Goal: Information Seeking & Learning: Learn about a topic

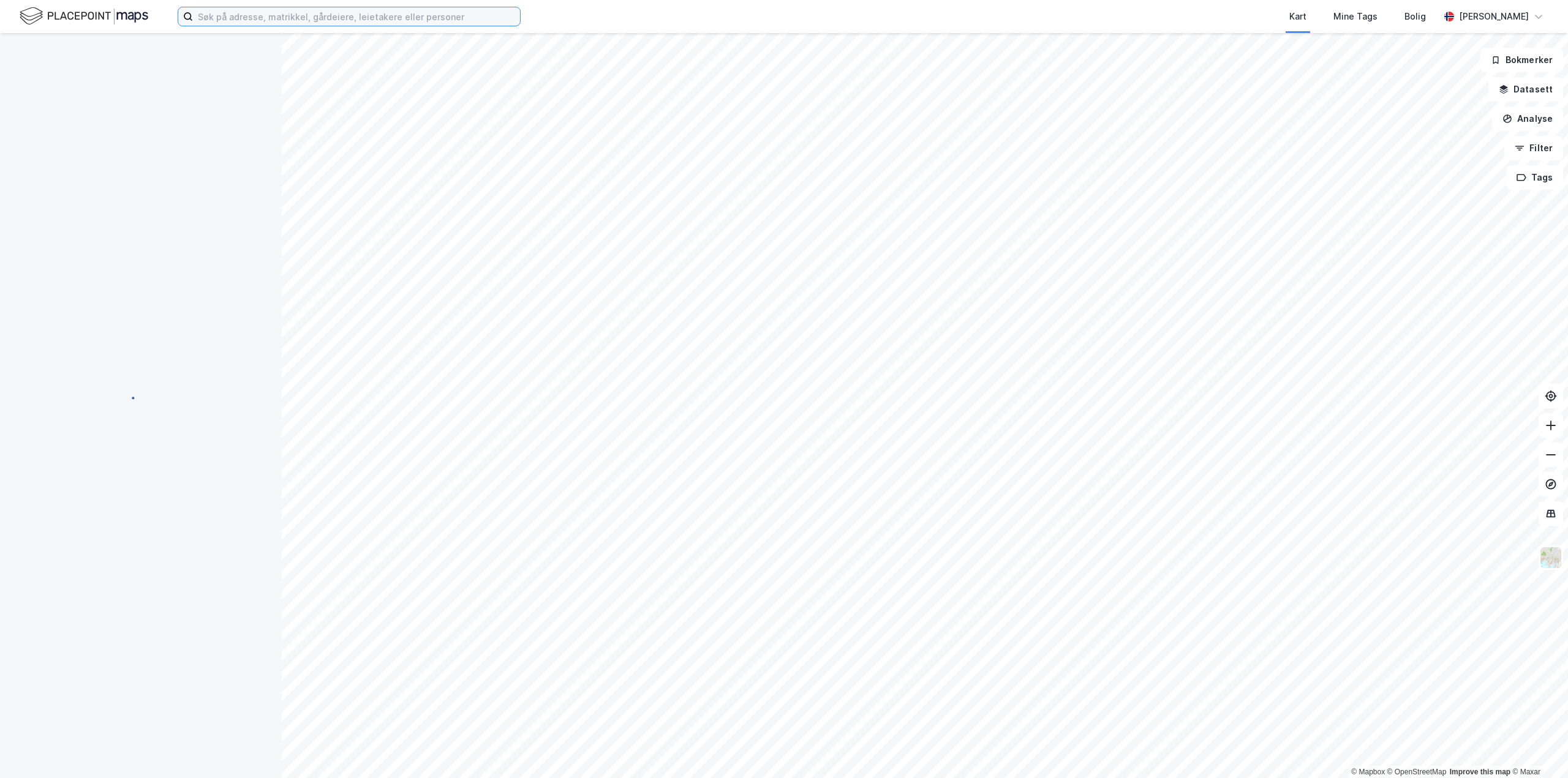
click at [328, 21] on input at bounding box center [357, 16] width 327 height 19
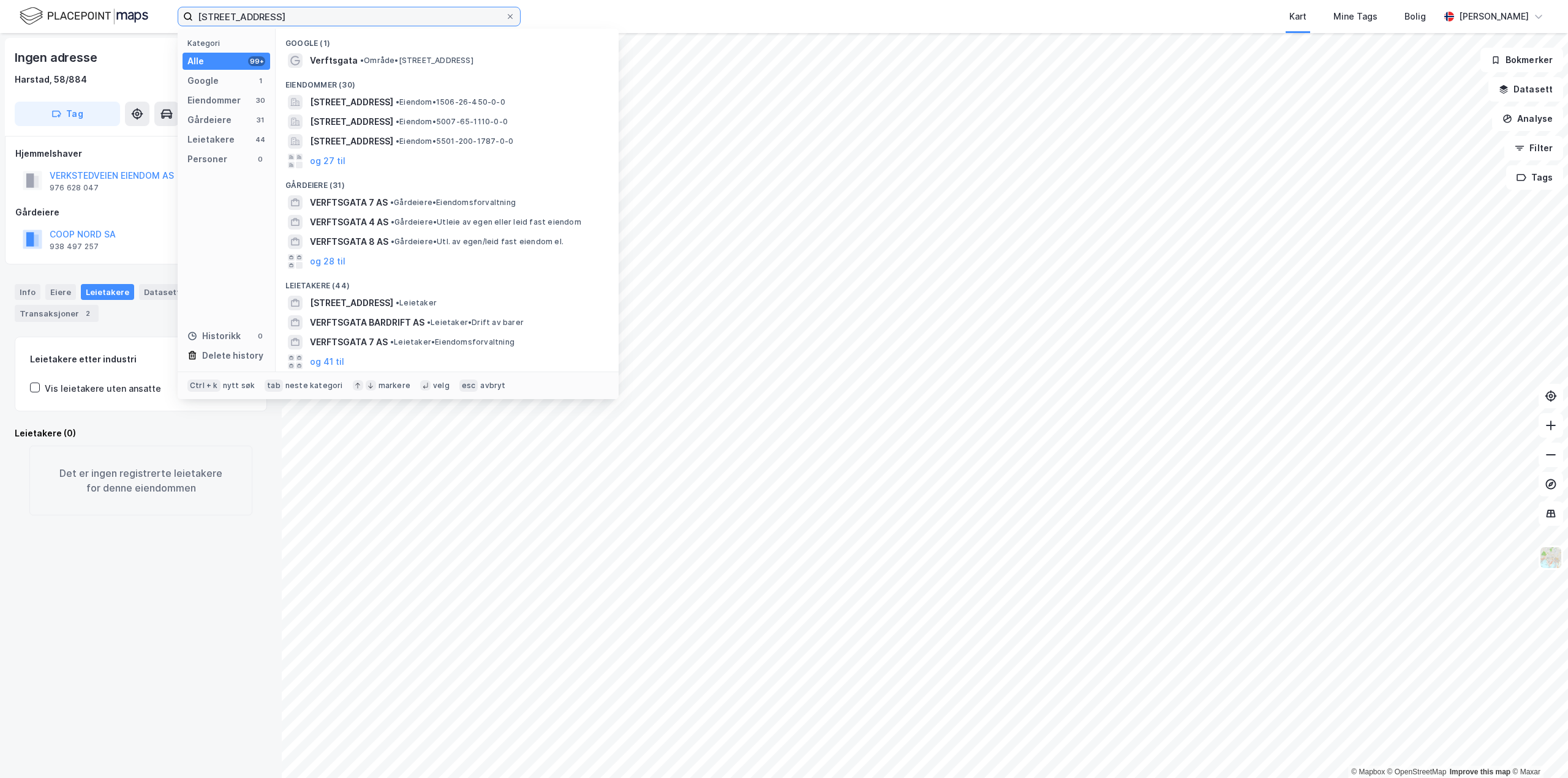
type input "[STREET_ADDRESS]"
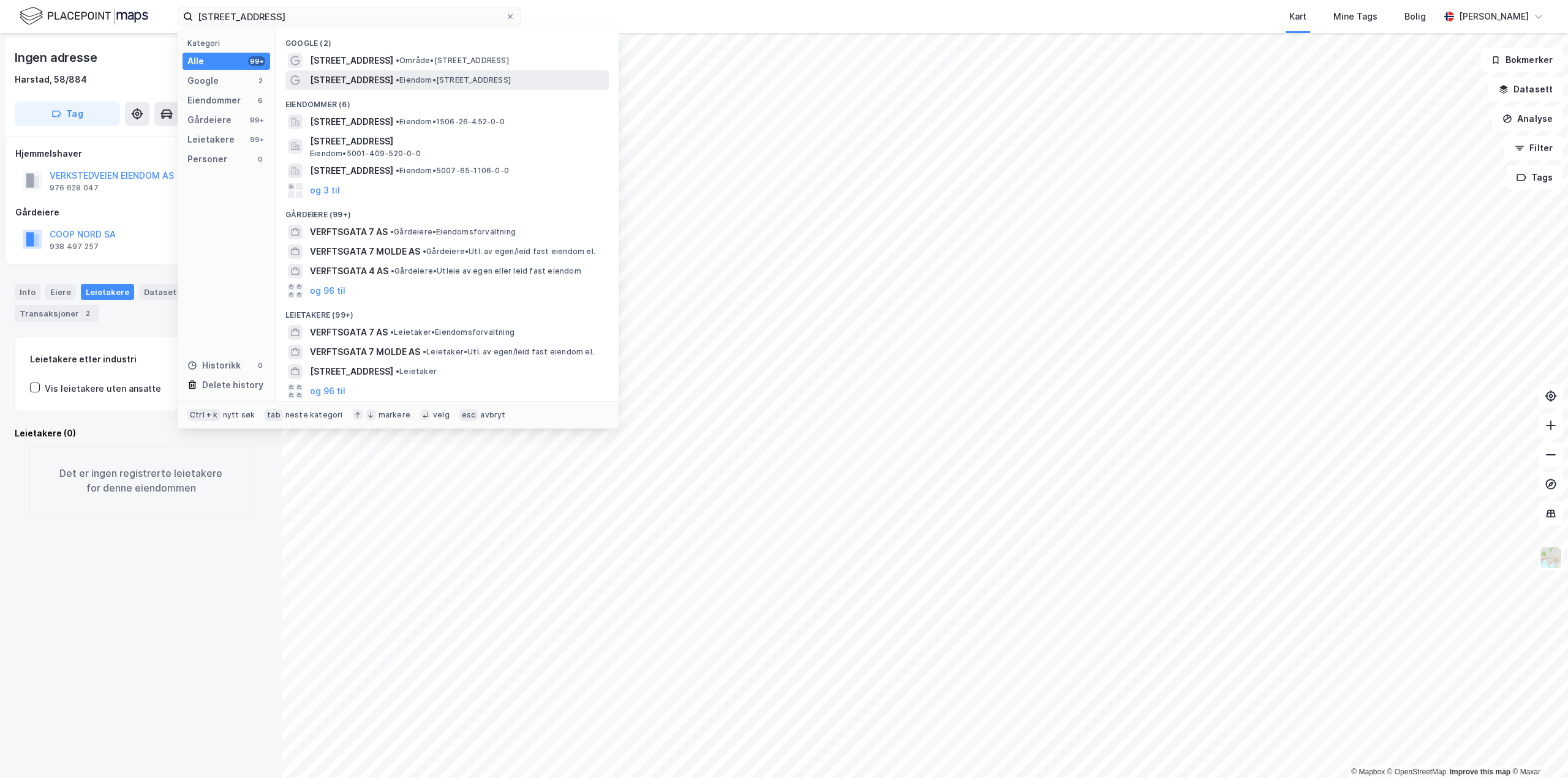
click at [339, 74] on span "[STREET_ADDRESS]" at bounding box center [351, 80] width 83 height 15
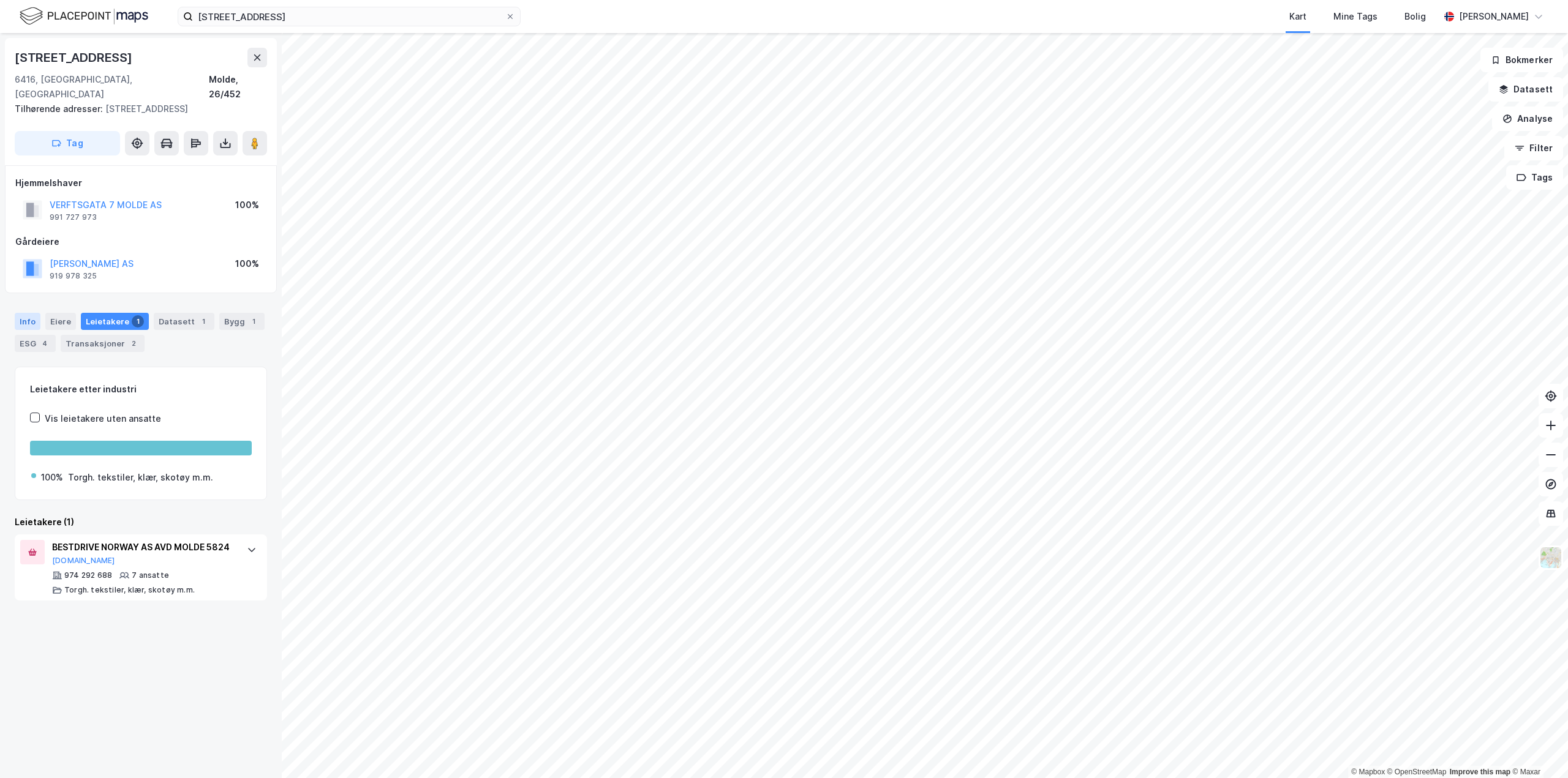
click at [33, 313] on div "Info" at bounding box center [27, 321] width 26 height 17
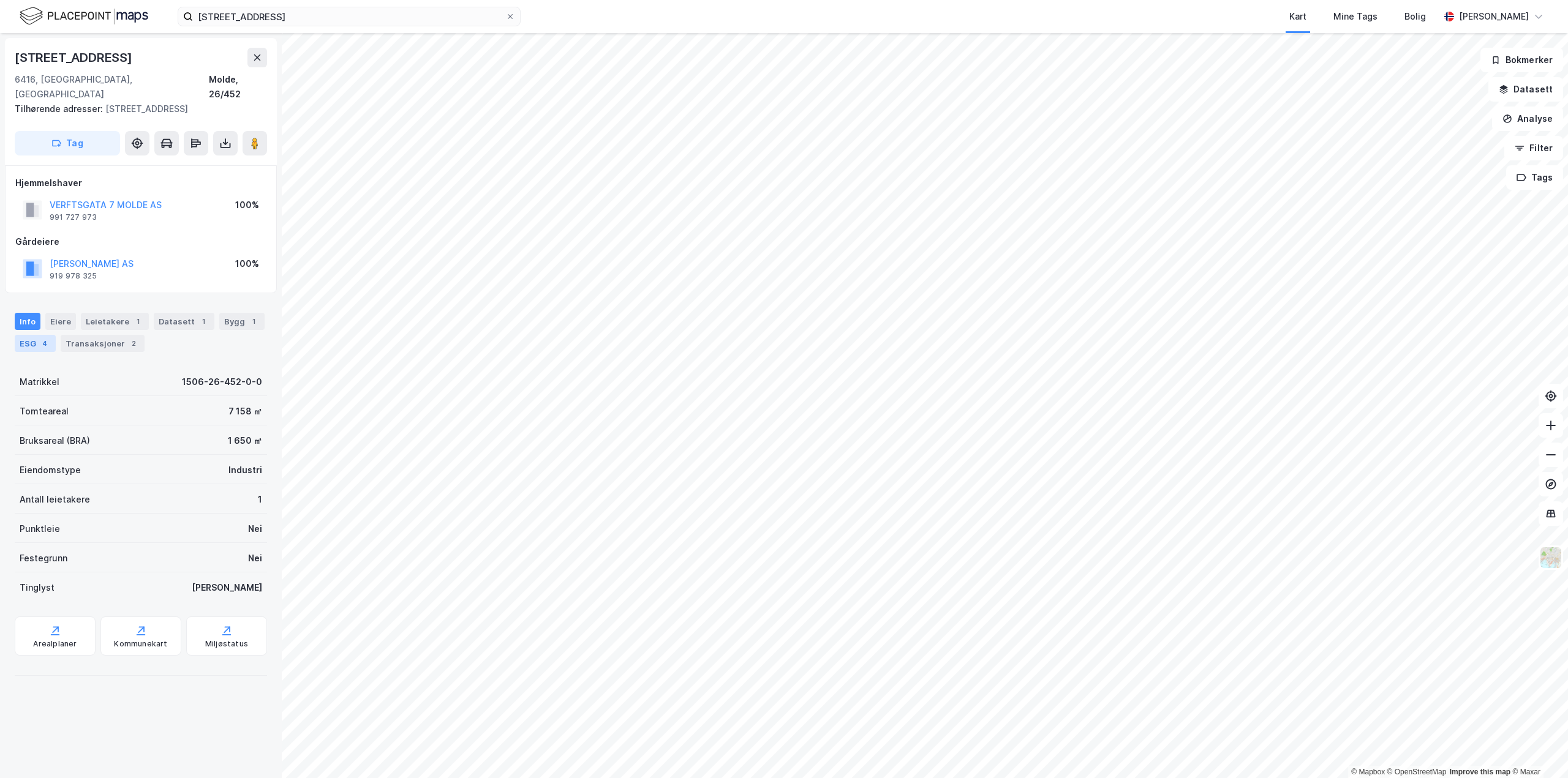
click at [26, 335] on div "ESG 4" at bounding box center [35, 343] width 41 height 17
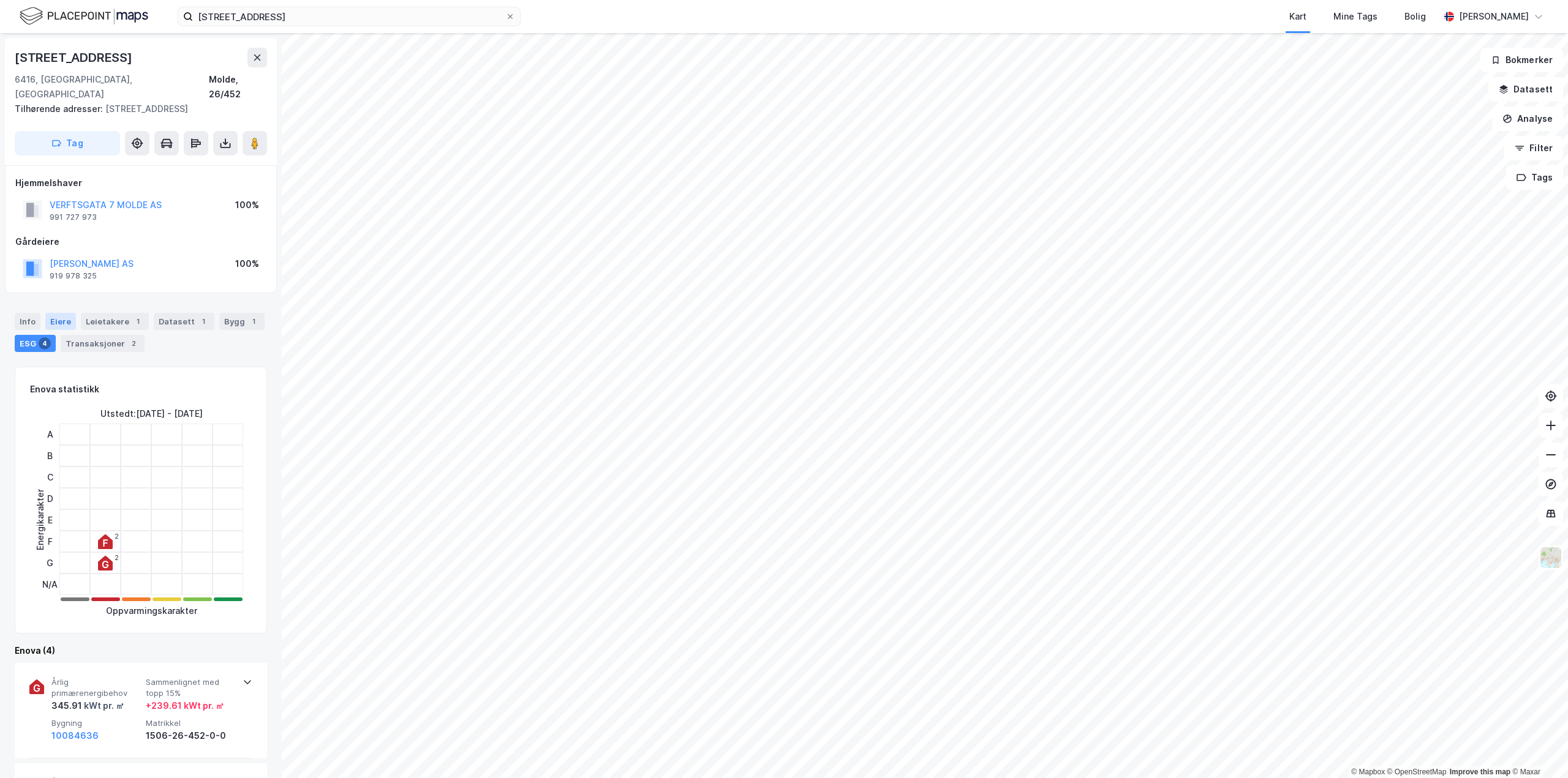
click at [52, 313] on div "Eiere" at bounding box center [60, 321] width 30 height 17
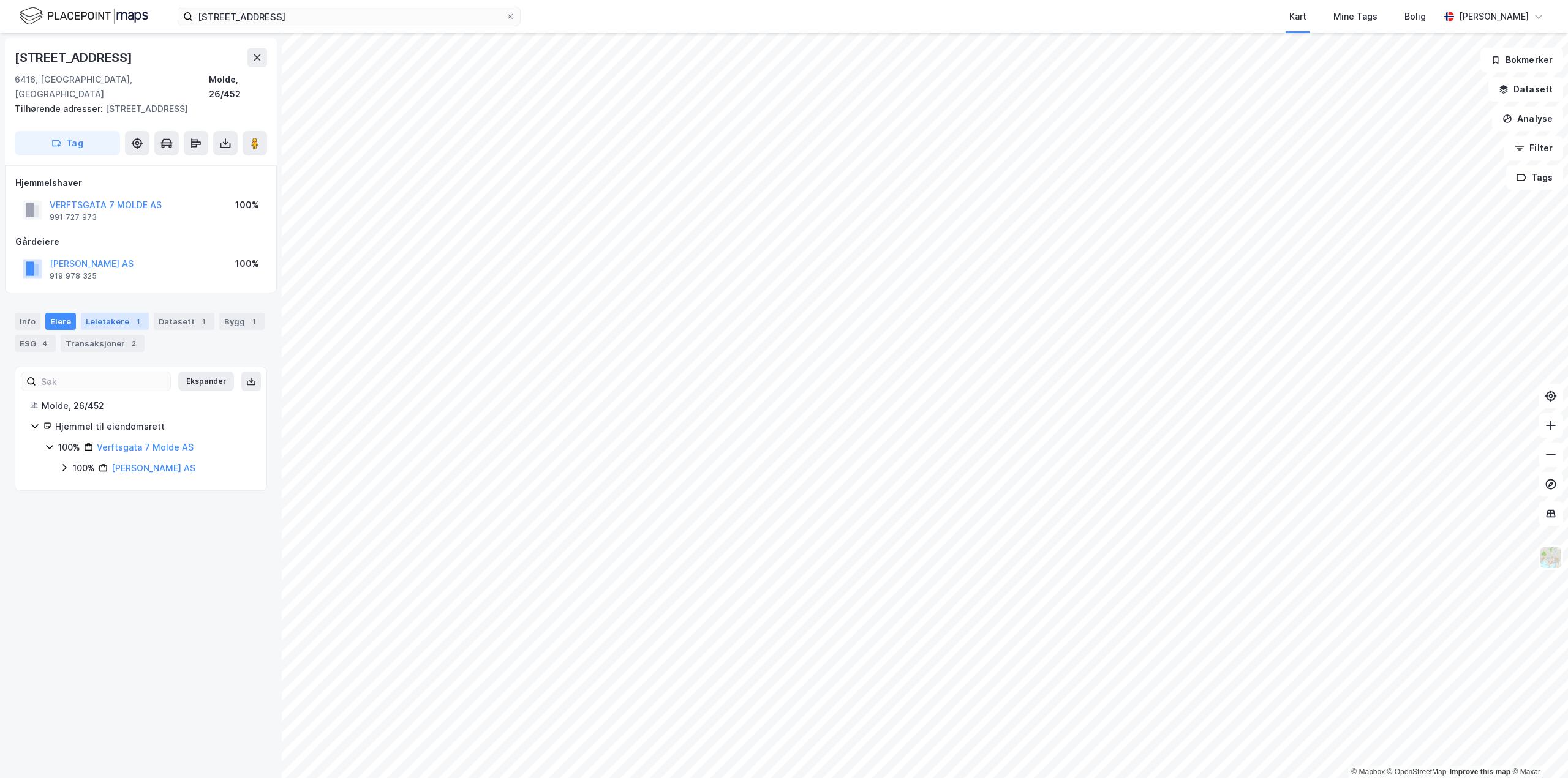
click at [100, 313] on div "Leietakere 1" at bounding box center [115, 321] width 68 height 17
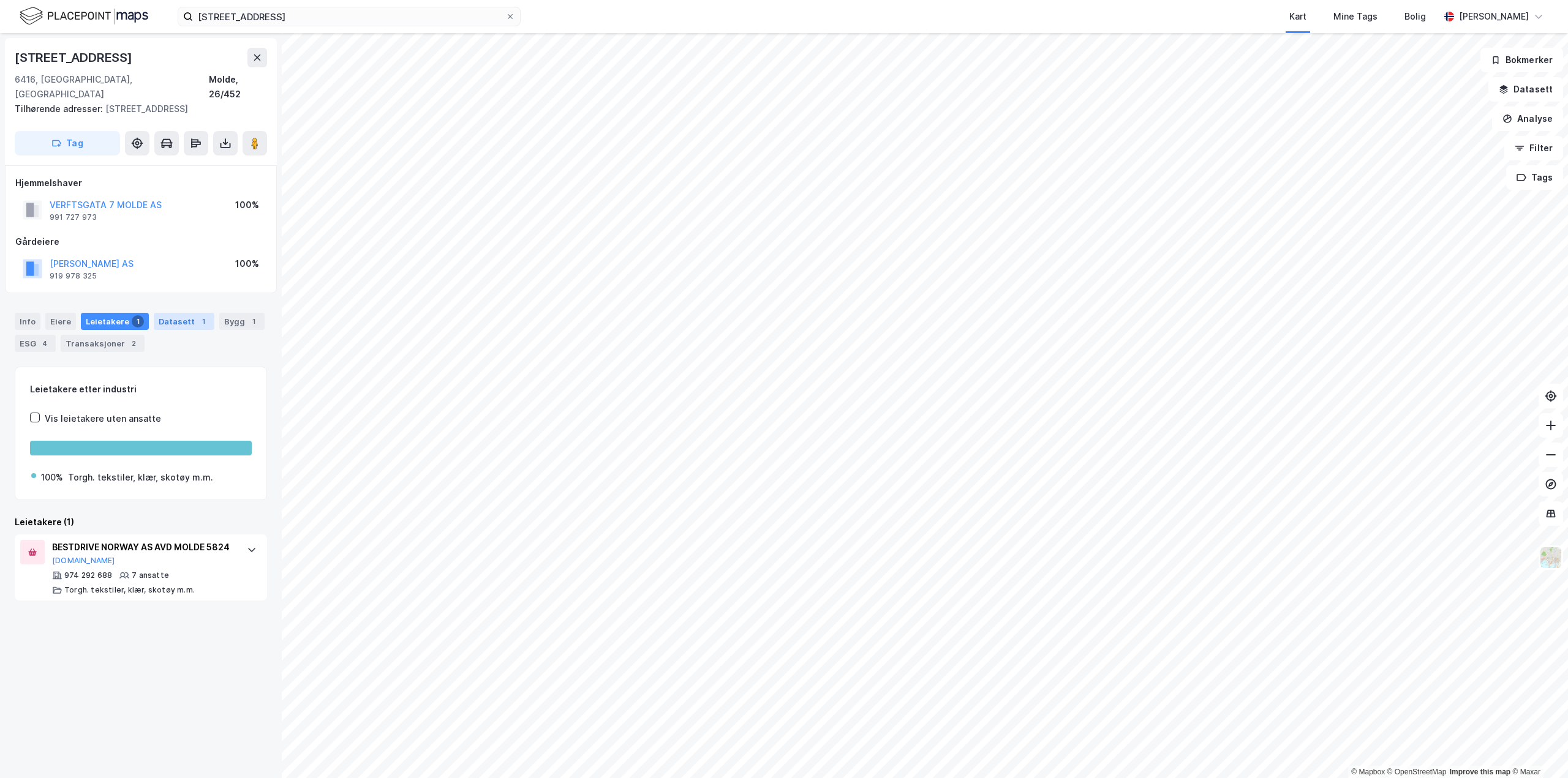
click at [189, 313] on div "Datasett 1" at bounding box center [184, 321] width 61 height 17
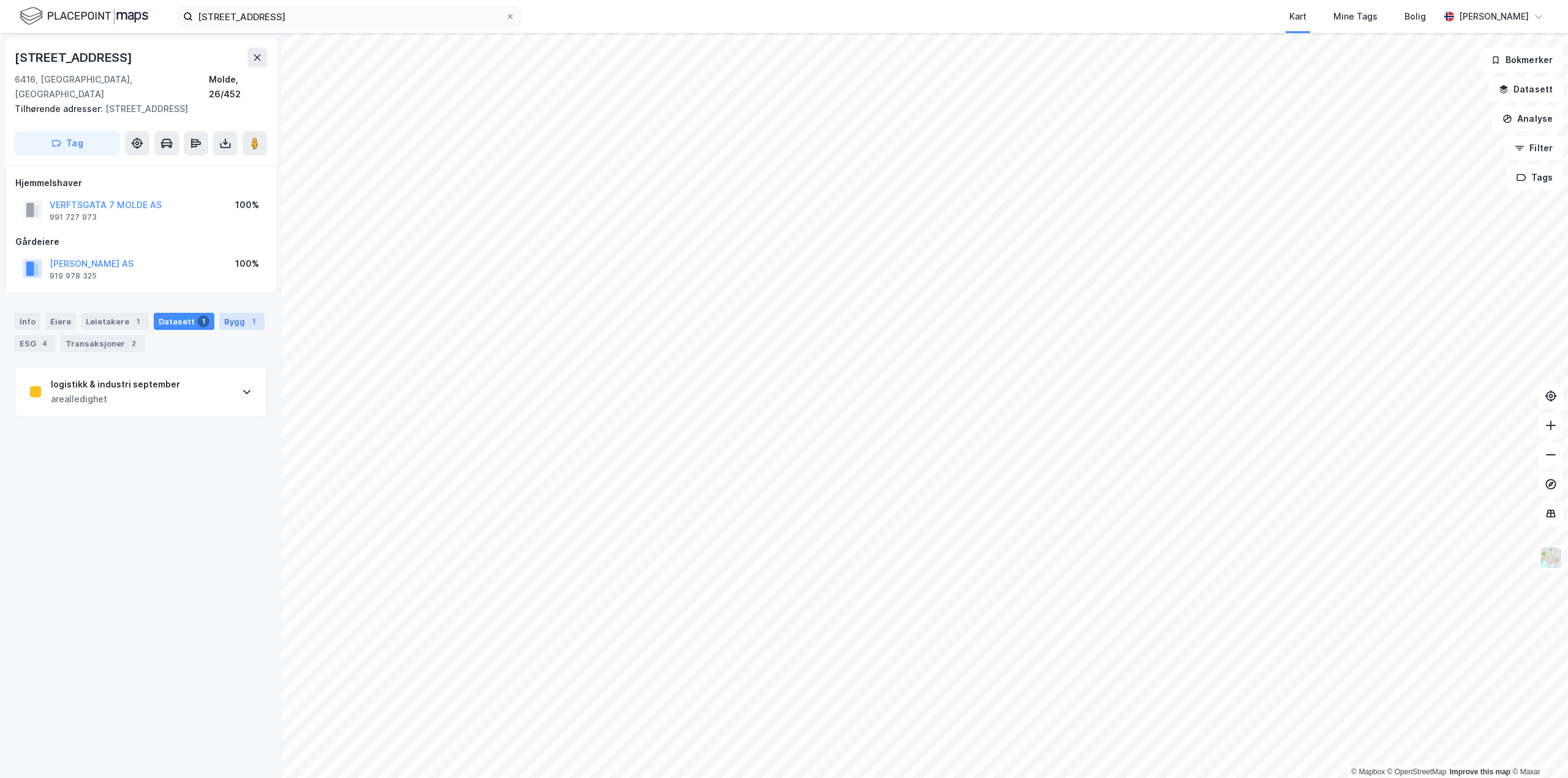
click at [225, 313] on div "Bygg 1" at bounding box center [241, 321] width 45 height 17
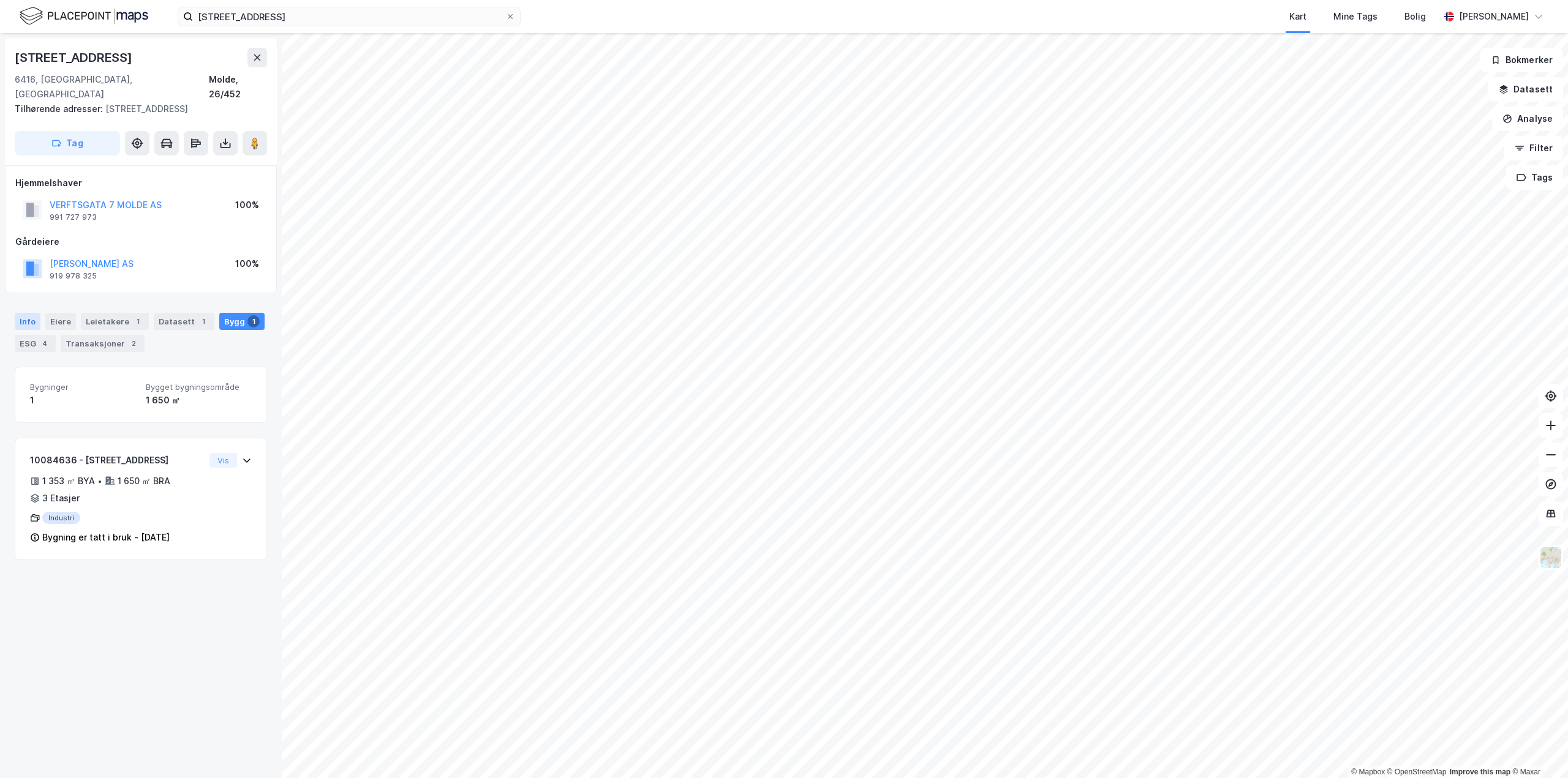
click at [19, 313] on div "Info" at bounding box center [27, 321] width 26 height 17
